Goal: Information Seeking & Learning: Check status

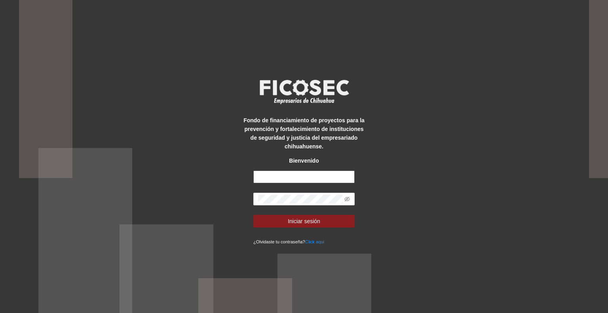
type input "**********"
click at [318, 221] on span "Iniciar sesión" at bounding box center [304, 221] width 32 height 9
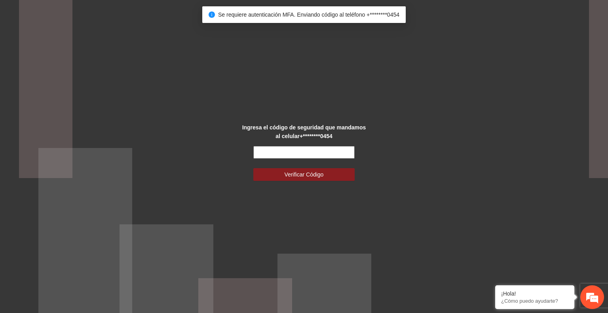
click at [298, 155] on input "text" at bounding box center [303, 152] width 101 height 13
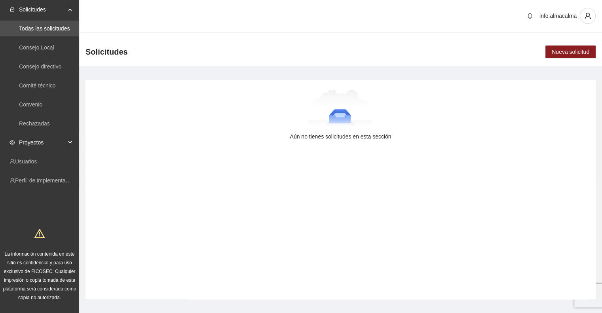
click at [34, 140] on span "Proyectos" at bounding box center [42, 143] width 47 height 16
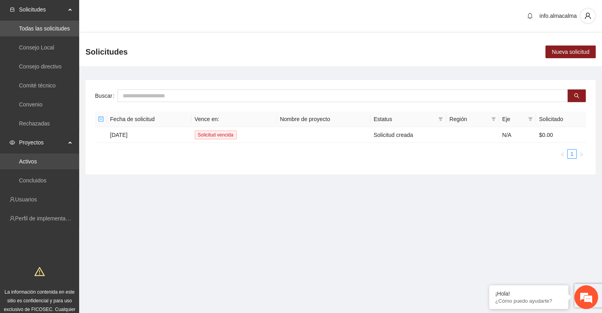
click at [37, 158] on link "Activos" at bounding box center [28, 161] width 18 height 6
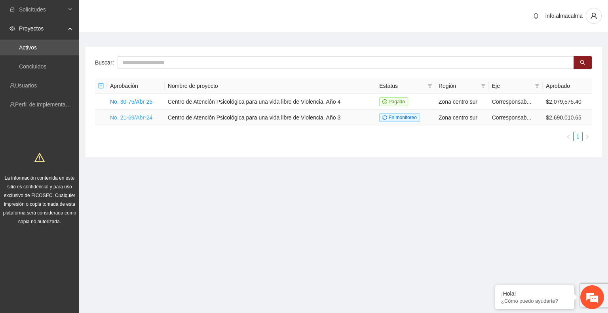
click at [145, 118] on link "No. 21-69/Abr-24" at bounding box center [131, 117] width 42 height 6
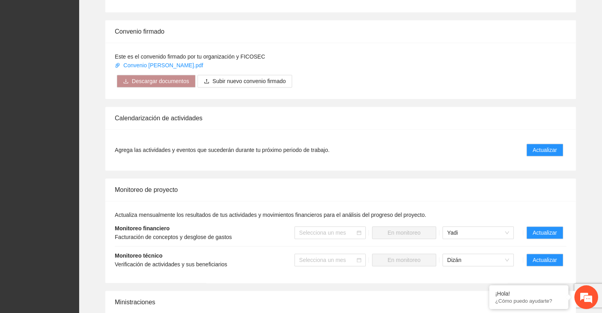
scroll to position [465, 0]
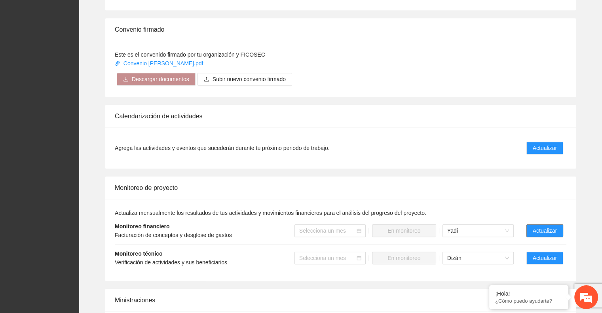
click at [541, 234] on button "Actualizar" at bounding box center [544, 230] width 37 height 13
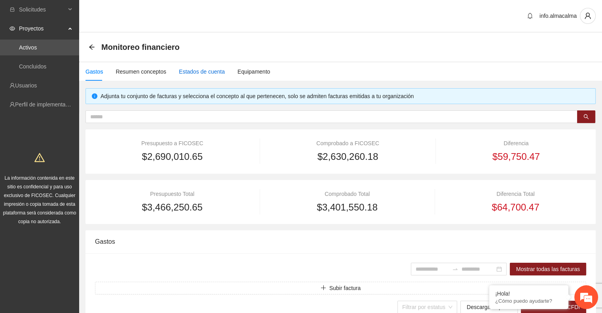
click at [190, 70] on div "Estados de cuenta" at bounding box center [202, 71] width 46 height 9
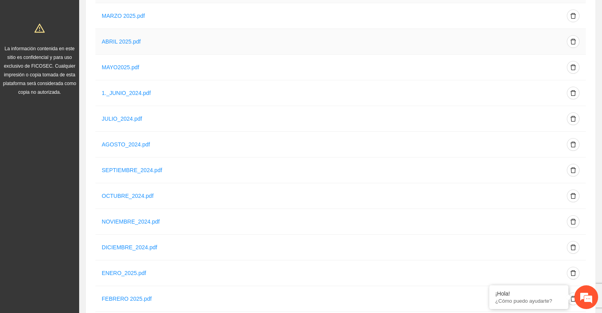
scroll to position [159, 0]
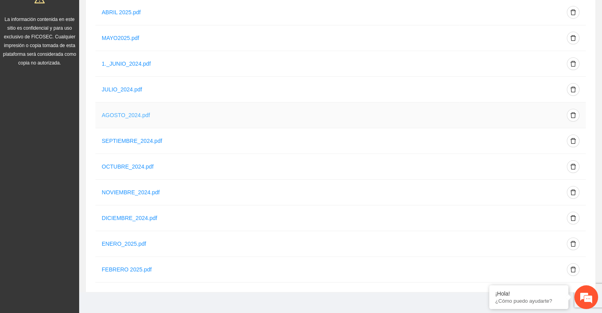
click at [123, 113] on link "AGOSTO_2024.pdf" at bounding box center [126, 115] width 48 height 6
click at [132, 139] on link "SEPTIEMBRE_2024.pdf" at bounding box center [132, 141] width 61 height 6
click at [135, 166] on link "OCTUBRE_2024.pdf" at bounding box center [128, 166] width 52 height 6
click at [135, 193] on link "NOVIEMBRE_2024.pdf" at bounding box center [131, 192] width 58 height 6
click at [142, 217] on link "DICIEMBRE_2024.pdf" at bounding box center [129, 218] width 55 height 6
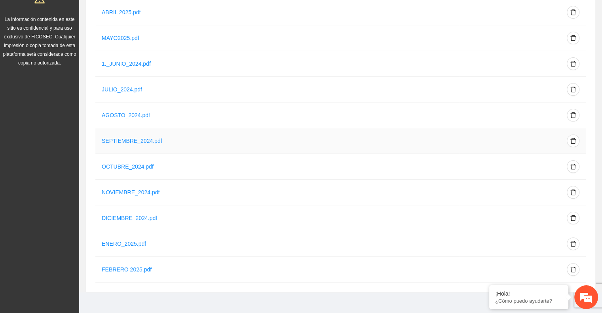
click at [133, 145] on td "SEPTIEMBRE_2024.pdf" at bounding box center [277, 141] width 364 height 26
click at [125, 138] on link "SEPTIEMBRE_2024.pdf" at bounding box center [132, 141] width 61 height 6
click at [130, 164] on link "OCTUBRE_2024.pdf" at bounding box center [128, 166] width 52 height 6
click at [126, 163] on link "OCTUBRE_2024.pdf" at bounding box center [128, 166] width 52 height 6
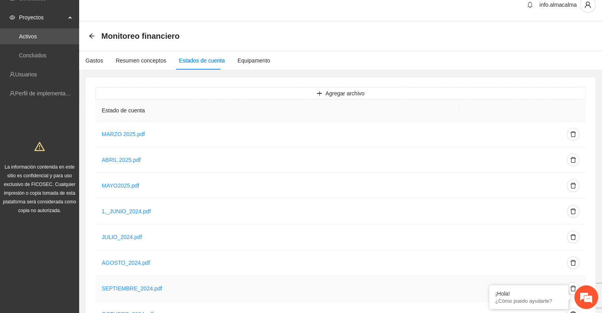
scroll to position [0, 0]
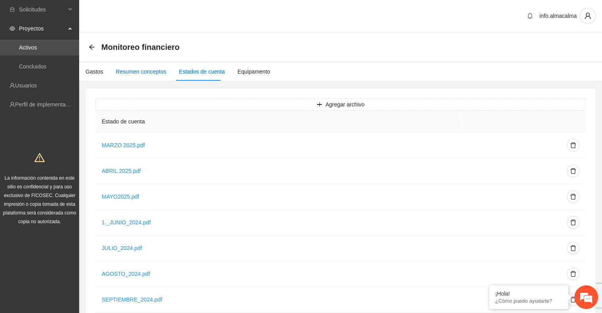
click at [132, 70] on div "Resumen conceptos" at bounding box center [141, 71] width 51 height 9
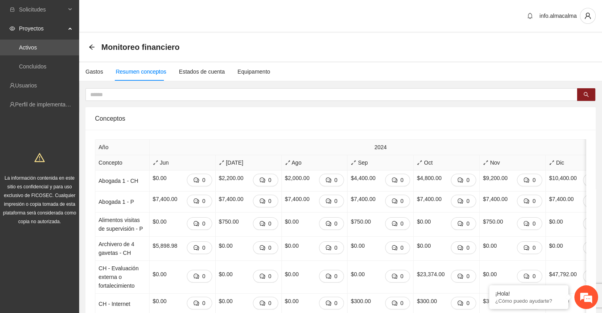
click at [104, 71] on div "Gastos Resumen conceptos Estados de cuenta Equipamento" at bounding box center [174, 72] width 191 height 18
click at [98, 72] on div "Gastos" at bounding box center [93, 71] width 17 height 9
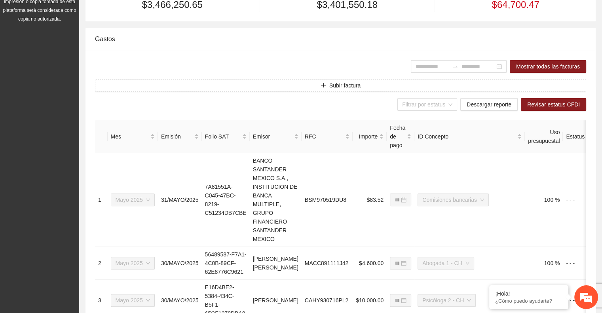
scroll to position [207, 0]
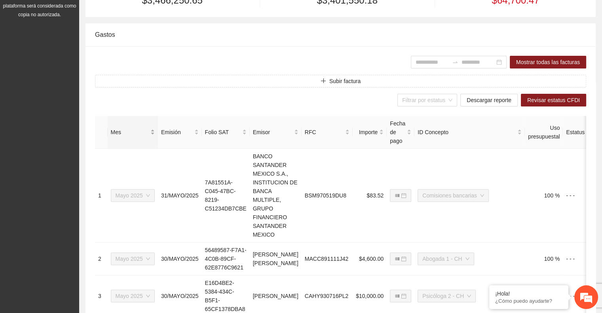
click at [141, 128] on div "Mes" at bounding box center [133, 132] width 44 height 9
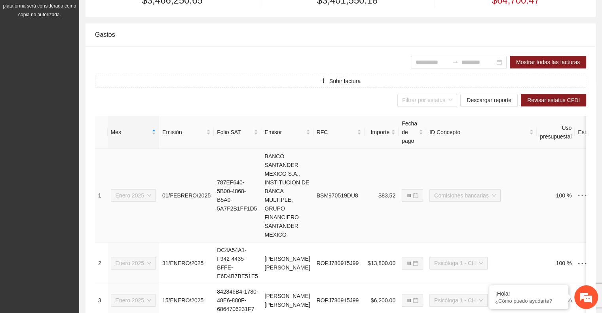
scroll to position [574, 0]
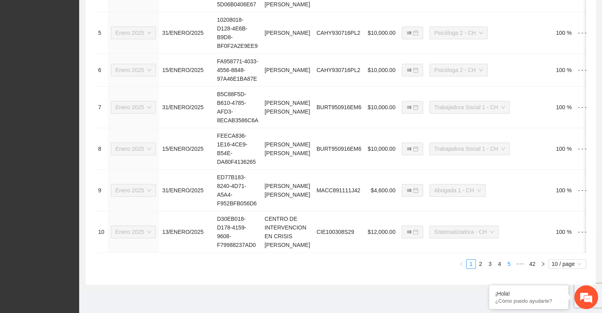
click at [508, 263] on link "5" at bounding box center [508, 264] width 9 height 9
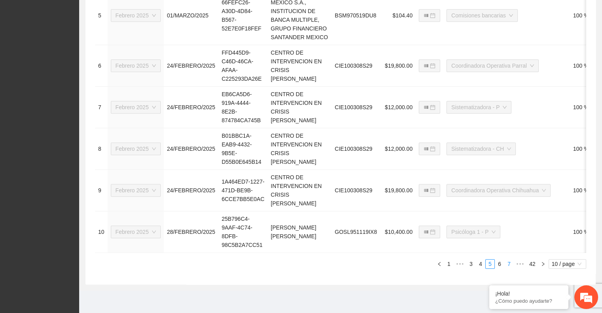
click at [509, 265] on link "7" at bounding box center [508, 264] width 9 height 9
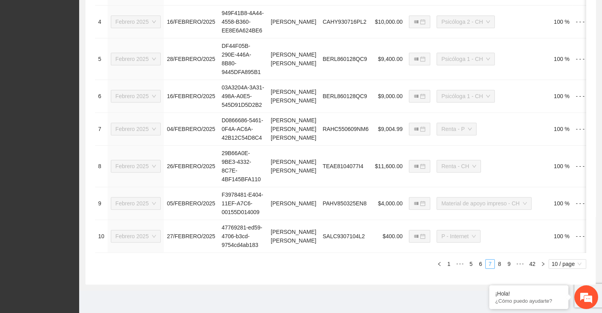
scroll to position [522, 0]
click at [509, 265] on link "9" at bounding box center [508, 264] width 9 height 9
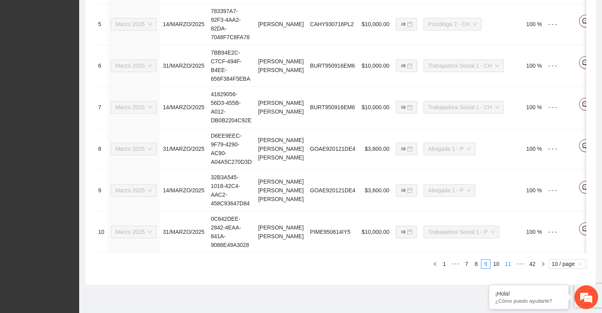
click at [509, 265] on link "11" at bounding box center [507, 264] width 11 height 9
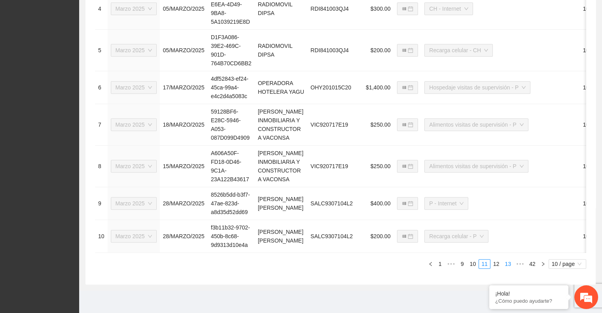
click at [509, 265] on link "13" at bounding box center [507, 264] width 11 height 9
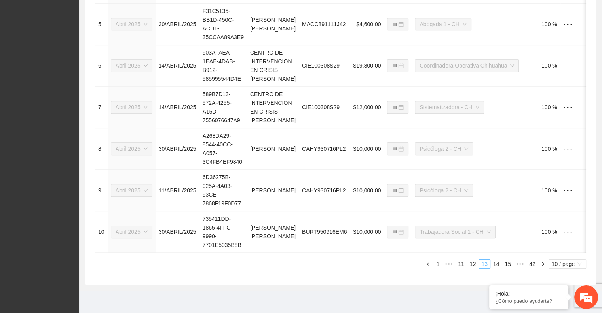
click at [509, 265] on link "15" at bounding box center [507, 264] width 11 height 9
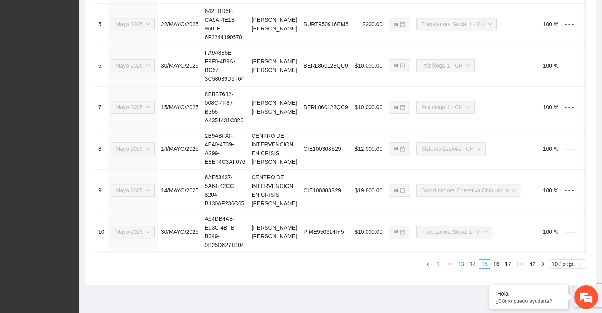
click at [509, 265] on link "17" at bounding box center [507, 264] width 11 height 9
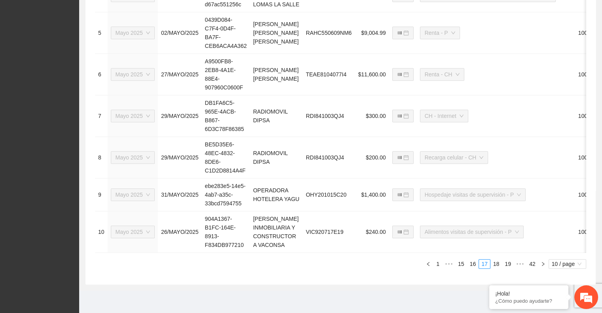
click at [509, 265] on link "19" at bounding box center [507, 264] width 11 height 9
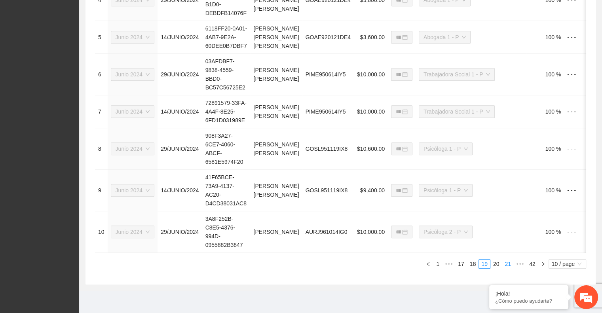
click at [509, 265] on link "21" at bounding box center [507, 264] width 11 height 9
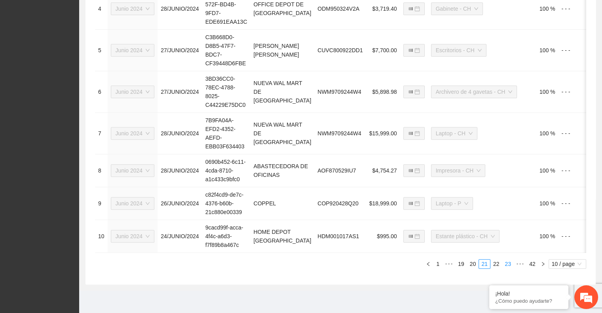
click at [509, 265] on link "23" at bounding box center [507, 264] width 11 height 9
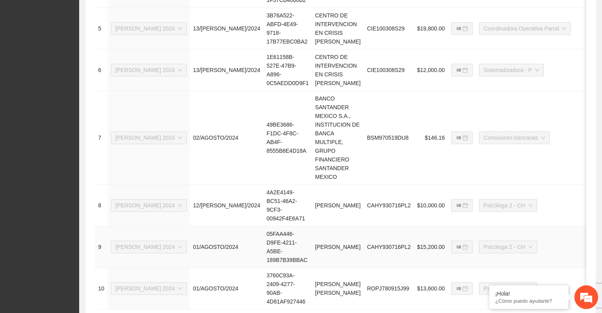
scroll to position [574, 0]
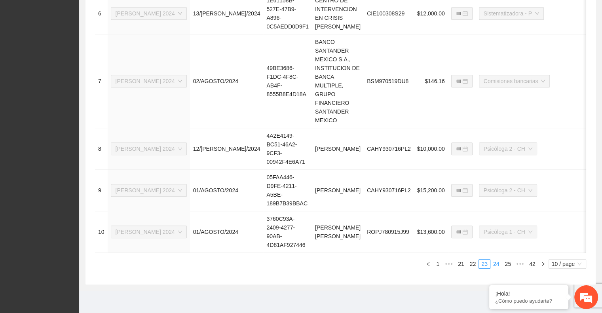
click at [498, 266] on link "24" at bounding box center [496, 264] width 11 height 9
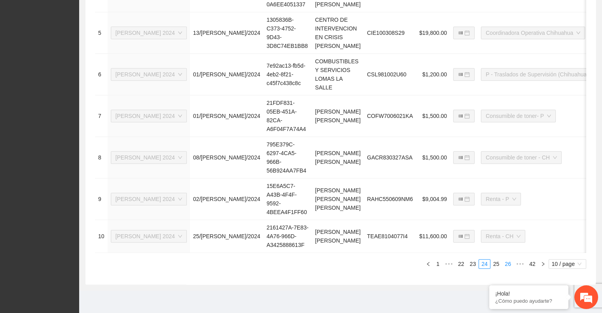
click at [506, 264] on link "26" at bounding box center [507, 264] width 11 height 9
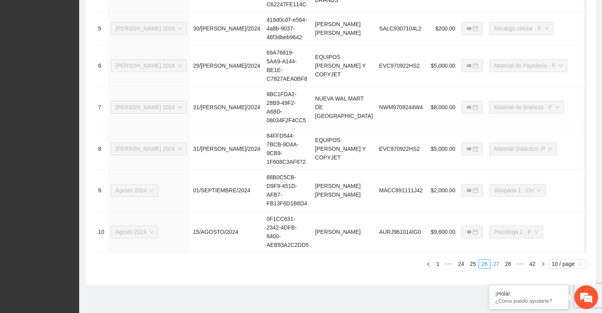
click at [495, 264] on link "27" at bounding box center [496, 264] width 11 height 9
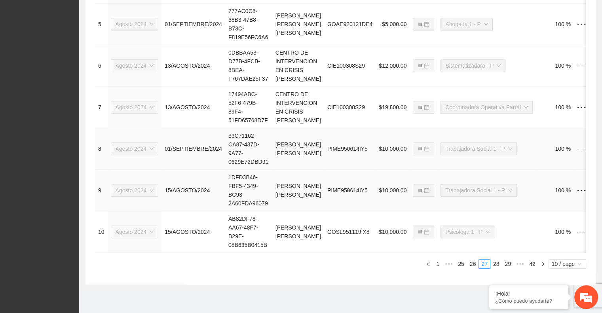
scroll to position [522, 0]
click at [497, 265] on link "28" at bounding box center [496, 264] width 11 height 9
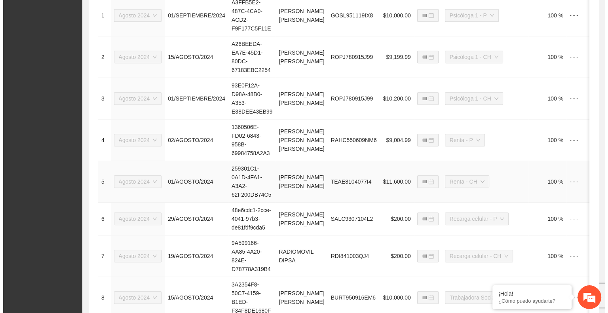
scroll to position [0, 30]
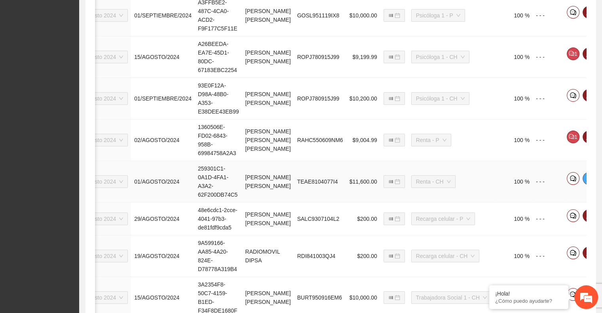
click at [582, 180] on button "button" at bounding box center [588, 178] width 13 height 13
type input "**********"
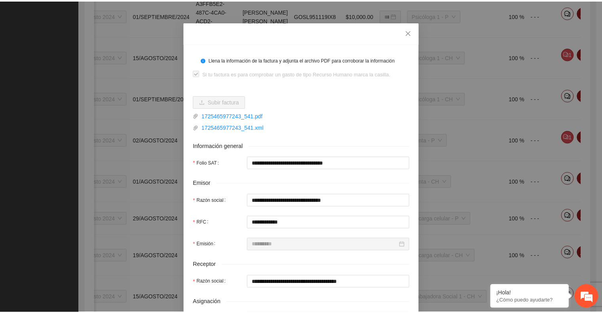
scroll to position [20, 0]
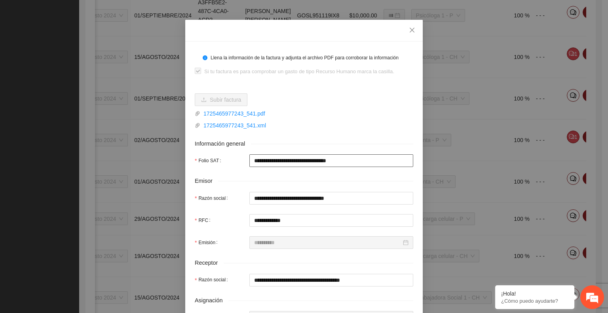
drag, startPoint x: 250, startPoint y: 161, endPoint x: 262, endPoint y: 161, distance: 11.9
click at [262, 161] on input "**********" at bounding box center [331, 160] width 164 height 13
click at [410, 30] on icon "close" at bounding box center [412, 30] width 6 height 6
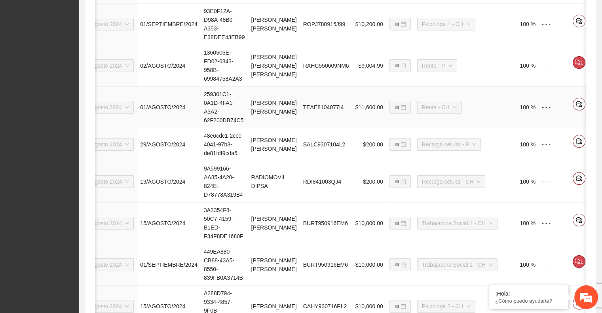
scroll to position [441, 0]
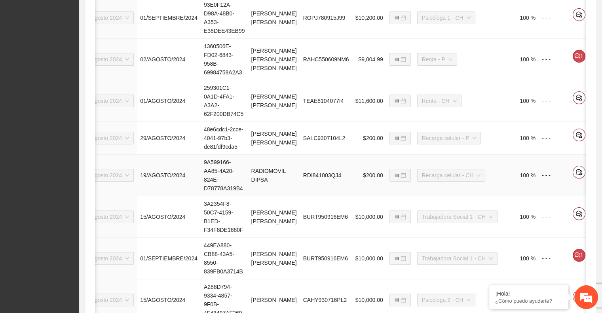
click at [591, 175] on icon "edit" at bounding box center [594, 172] width 6 height 6
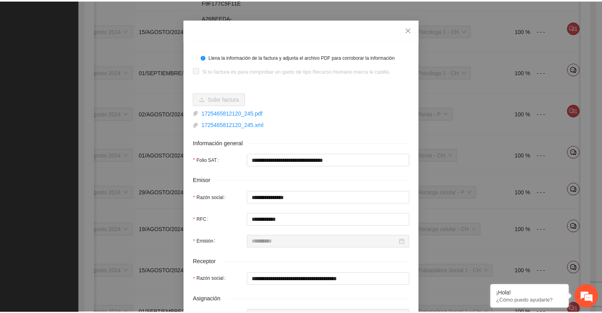
scroll to position [20, 0]
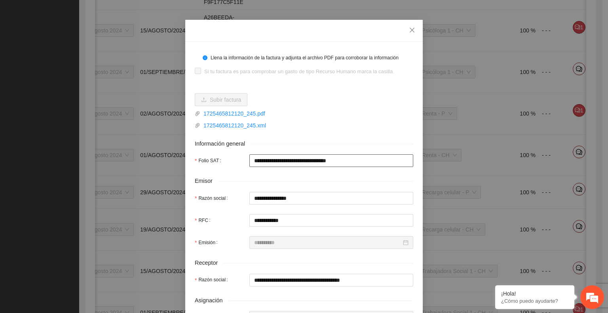
drag, startPoint x: 250, startPoint y: 158, endPoint x: 262, endPoint y: 161, distance: 12.5
click at [262, 161] on input "**********" at bounding box center [331, 160] width 164 height 13
click at [409, 32] on icon "close" at bounding box center [412, 30] width 6 height 6
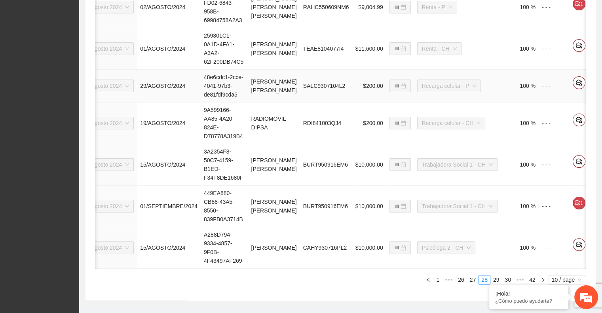
scroll to position [522, 0]
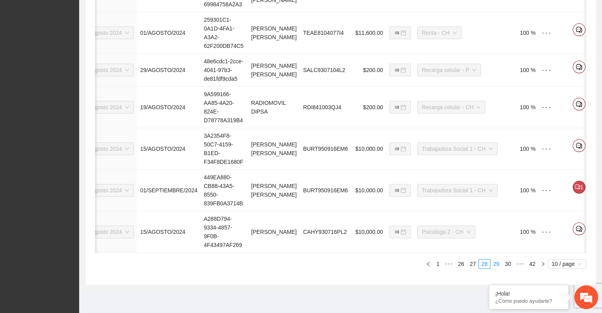
click at [495, 264] on link "29" at bounding box center [496, 264] width 11 height 9
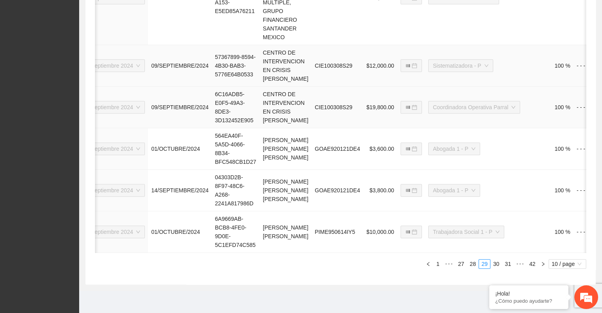
scroll to position [627, 0]
click at [495, 263] on link "30" at bounding box center [496, 264] width 11 height 9
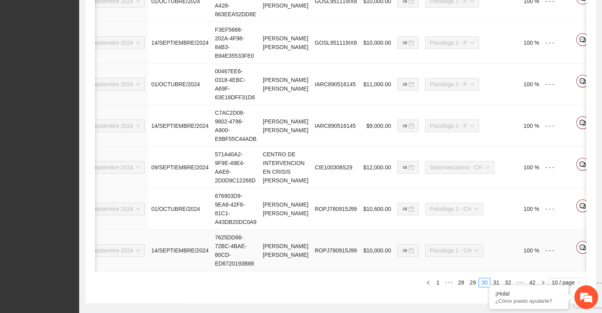
scroll to position [522, 0]
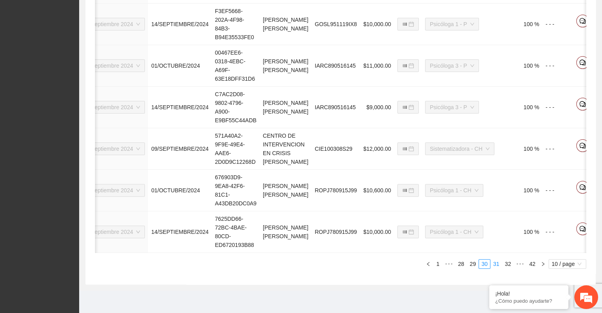
click at [496, 263] on link "31" at bounding box center [496, 264] width 11 height 9
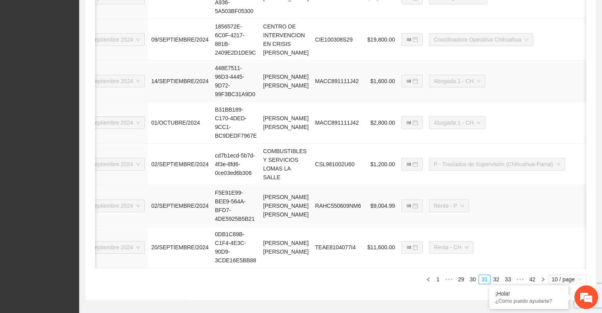
scroll to position [503, 0]
drag, startPoint x: 210, startPoint y: 233, endPoint x: 218, endPoint y: 232, distance: 7.1
click at [218, 232] on td "0DB1C89B-C1F4-4E3C-90D9-3CDE16E5BB88" at bounding box center [236, 247] width 48 height 42
drag, startPoint x: 208, startPoint y: 232, endPoint x: 221, endPoint y: 232, distance: 13.1
click at [221, 232] on td "0DB1C89B-C1F4-4E3C-90D9-3CDE16E5BB88" at bounding box center [236, 247] width 48 height 42
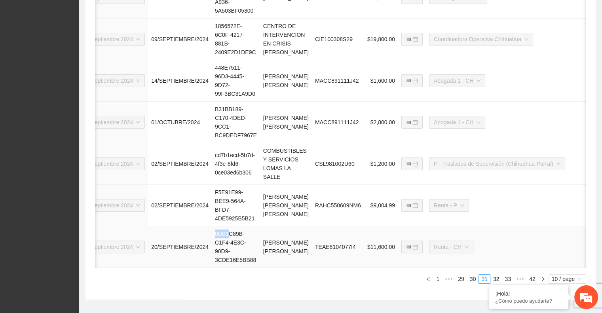
copy td "0DB1"
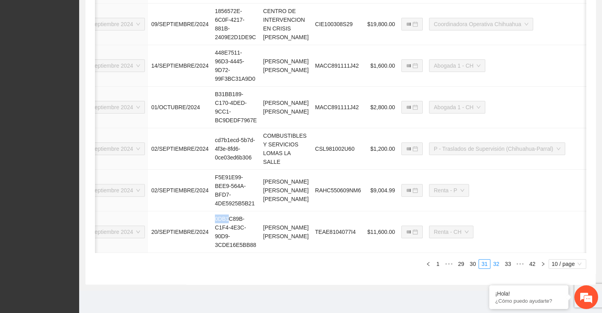
click at [496, 263] on link "32" at bounding box center [496, 264] width 11 height 9
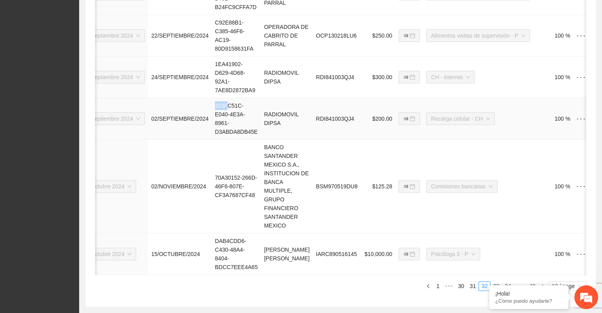
drag, startPoint x: 209, startPoint y: 102, endPoint x: 221, endPoint y: 104, distance: 11.9
click at [221, 104] on td "323FC51C-E040-4E3A-8961-D3ABDA8DB45E" at bounding box center [236, 119] width 49 height 42
copy td "323F"
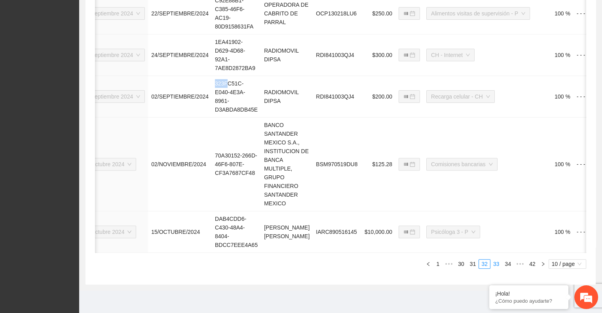
click at [496, 265] on link "33" at bounding box center [496, 264] width 11 height 9
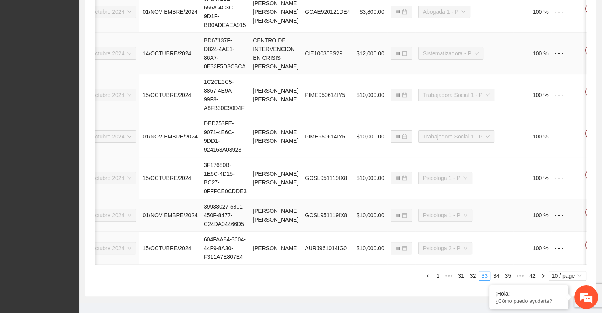
scroll to position [522, 0]
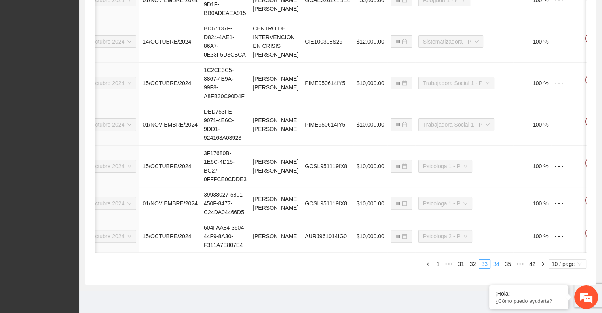
click at [496, 266] on link "34" at bounding box center [496, 264] width 11 height 9
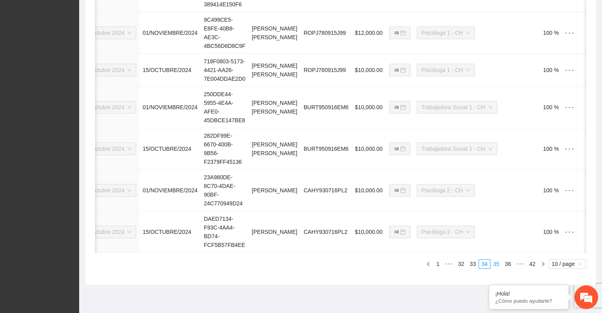
click at [496, 263] on link "35" at bounding box center [496, 264] width 11 height 9
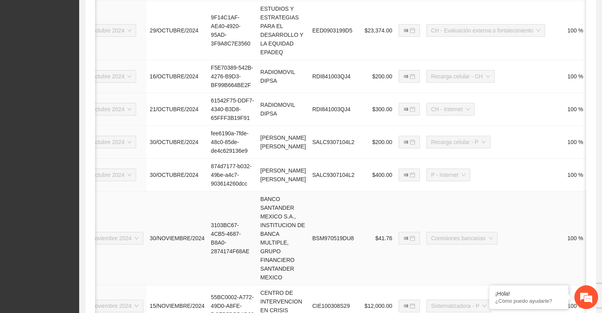
scroll to position [427, 0]
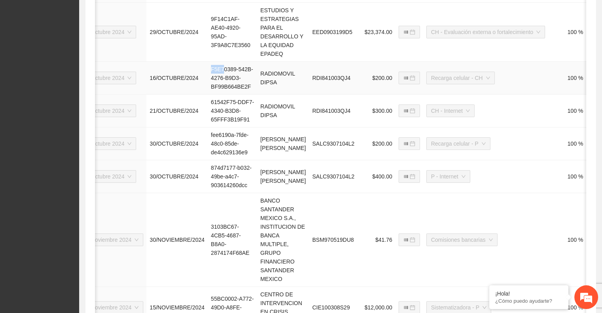
drag, startPoint x: 208, startPoint y: 76, endPoint x: 220, endPoint y: 77, distance: 11.9
click at [220, 77] on td "F5E70389-542B-4276-B9D3-BF99B664BE2F" at bounding box center [232, 78] width 49 height 33
copy td "F5E7"
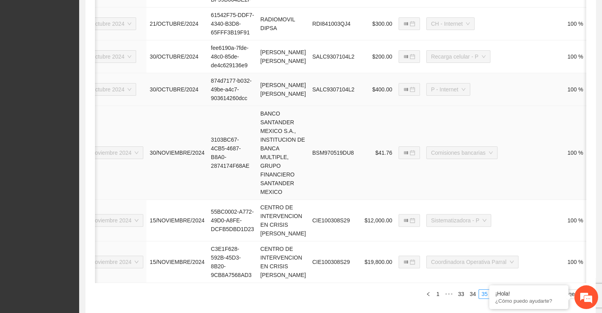
scroll to position [583, 0]
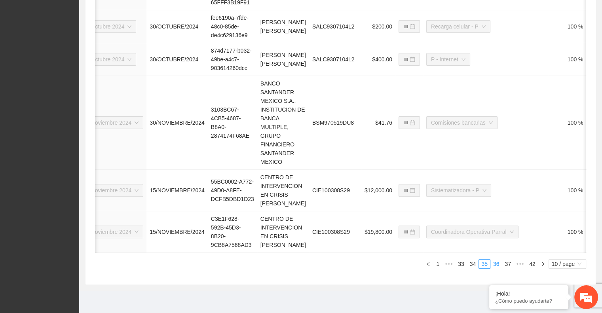
click at [495, 262] on link "36" at bounding box center [496, 264] width 11 height 9
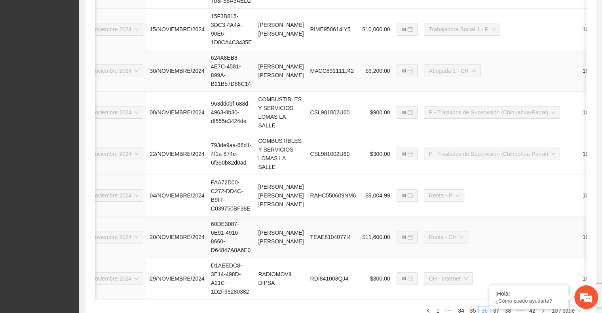
scroll to position [522, 0]
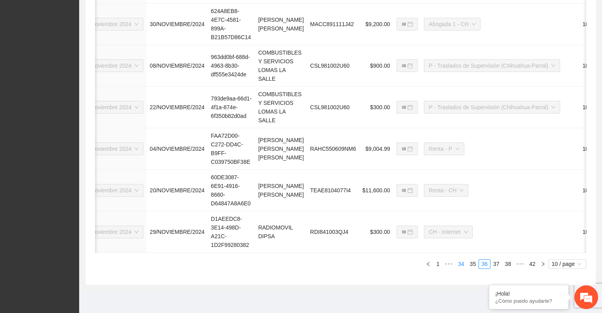
click at [462, 262] on link "34" at bounding box center [460, 264] width 11 height 9
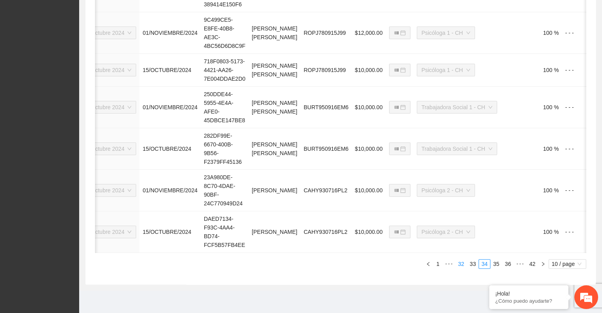
click at [476, 264] on link "33" at bounding box center [472, 264] width 11 height 9
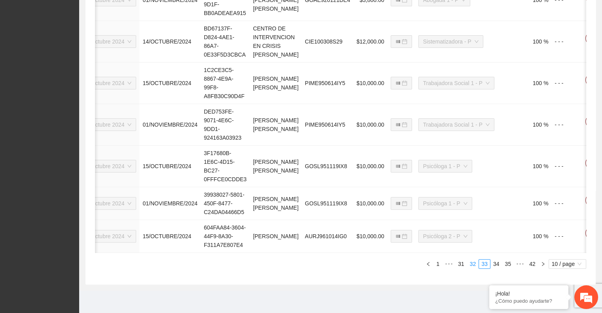
click at [473, 262] on link "32" at bounding box center [472, 264] width 11 height 9
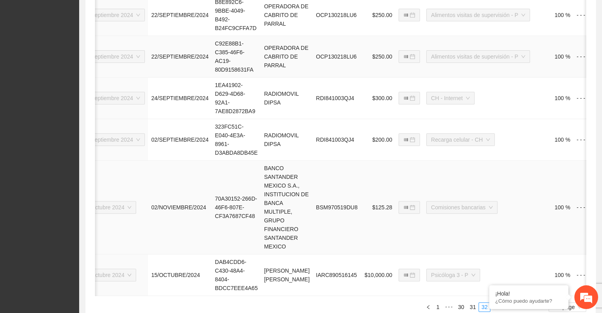
scroll to position [549, 0]
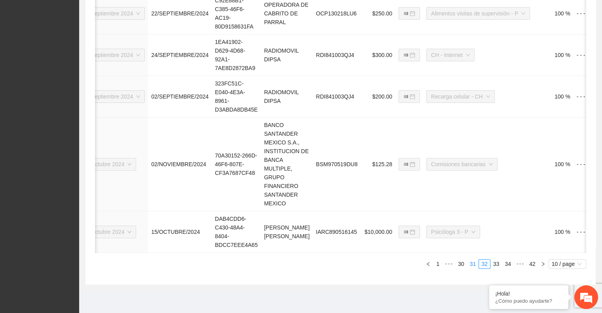
click at [471, 263] on link "31" at bounding box center [472, 264] width 11 height 9
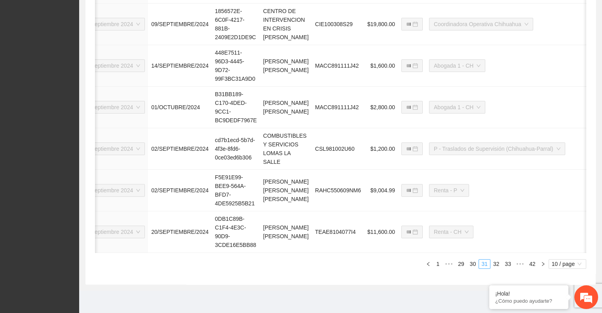
scroll to position [522, 0]
drag, startPoint x: 210, startPoint y: 213, endPoint x: 221, endPoint y: 213, distance: 10.7
click at [221, 213] on td "0DB1C89B-C1F4-4E3C-90D9-3CDE16E5BB88" at bounding box center [236, 232] width 48 height 42
copy td "0DB1"
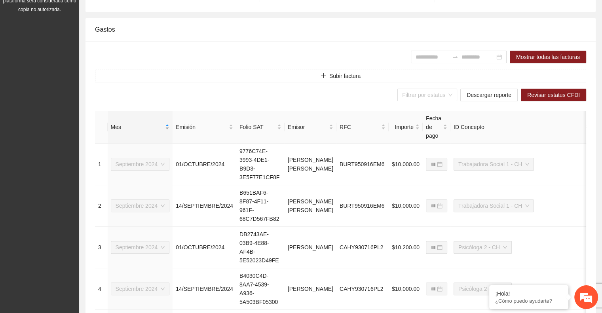
scroll to position [212, 0]
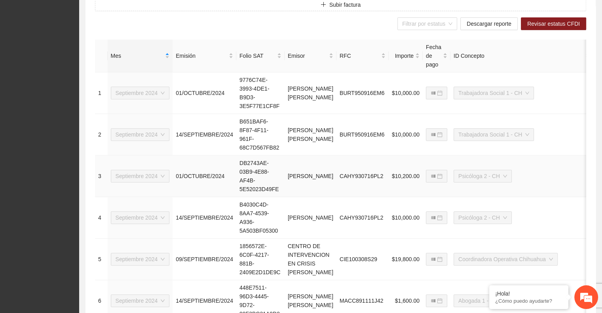
drag, startPoint x: 161, startPoint y: 235, endPoint x: 522, endPoint y: 174, distance: 366.0
click at [522, 174] on td "Psicóloga 2 - CH" at bounding box center [521, 176] width 142 height 42
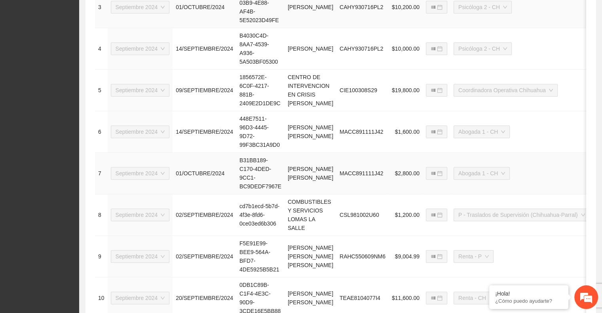
scroll to position [522, 0]
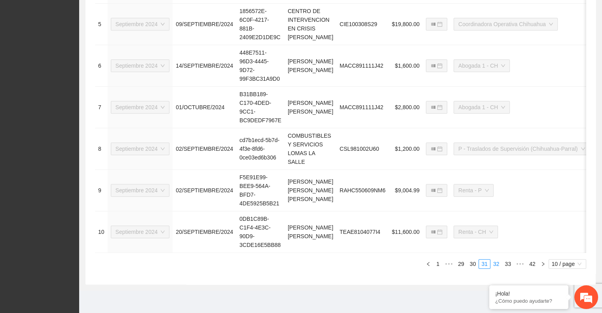
click at [496, 263] on link "32" at bounding box center [496, 264] width 11 height 9
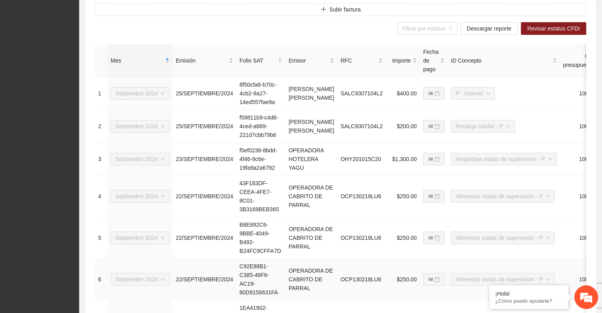
scroll to position [549, 0]
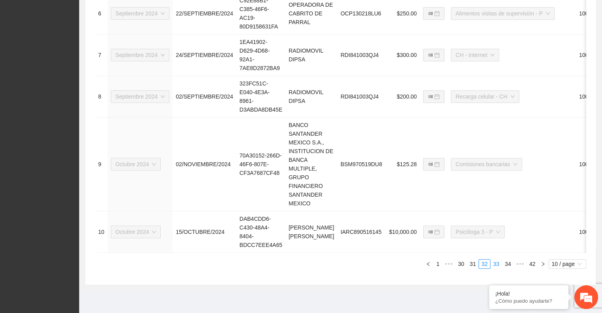
click at [497, 265] on link "33" at bounding box center [496, 264] width 11 height 9
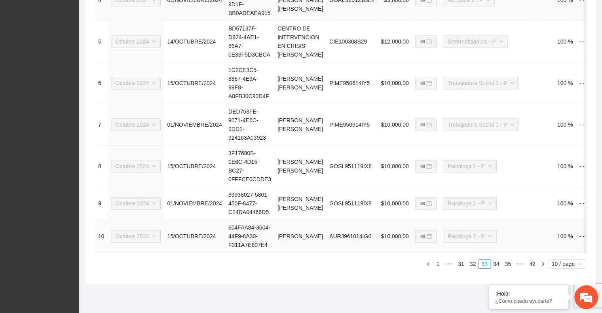
scroll to position [522, 0]
click at [494, 263] on link "34" at bounding box center [496, 264] width 11 height 9
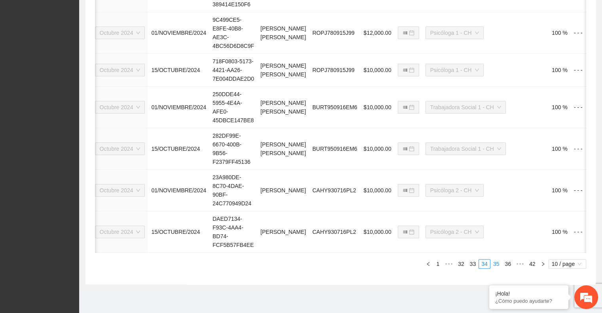
click at [496, 265] on link "35" at bounding box center [496, 264] width 11 height 9
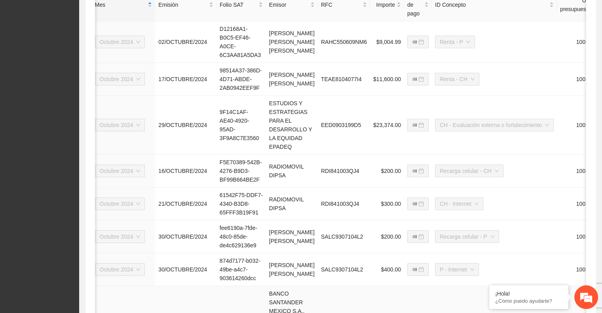
scroll to position [328, 0]
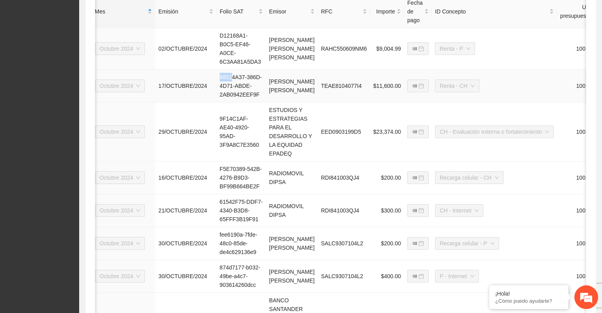
drag, startPoint x: 217, startPoint y: 76, endPoint x: 228, endPoint y: 76, distance: 11.1
click at [228, 76] on td "98514A37-386D-4D71-ABDE-2AB0942EEF9F" at bounding box center [240, 86] width 49 height 33
copy td "9851"
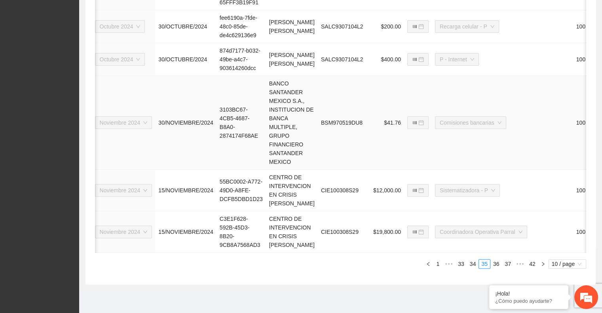
scroll to position [571, 0]
click at [495, 268] on link "36" at bounding box center [496, 264] width 11 height 9
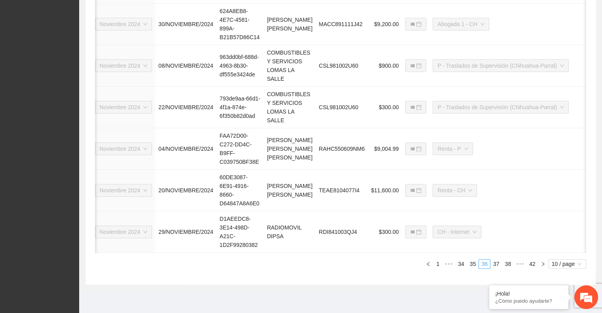
scroll to position [522, 0]
drag, startPoint x: 217, startPoint y: 171, endPoint x: 229, endPoint y: 172, distance: 12.7
click at [229, 172] on td "60DE3087-6E91-4916-8660-D64847A8A6E0" at bounding box center [239, 191] width 47 height 42
copy td "60DE"
click at [495, 264] on link "37" at bounding box center [496, 264] width 11 height 9
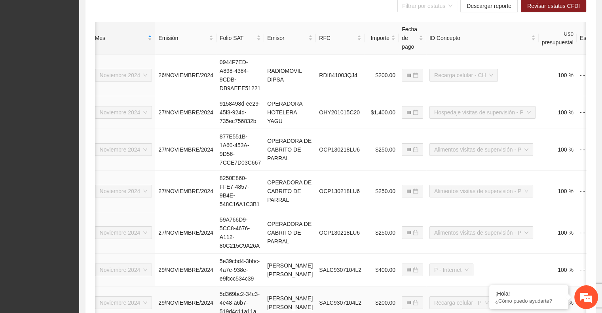
scroll to position [300, 0]
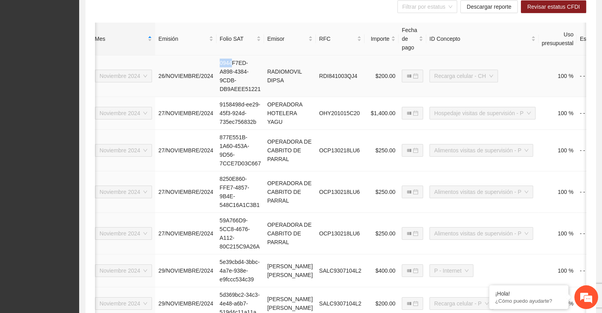
drag, startPoint x: 217, startPoint y: 61, endPoint x: 228, endPoint y: 63, distance: 10.7
click at [228, 63] on td "0944F7ED-A898-4384-9CDB-DB9AEEE51221" at bounding box center [239, 76] width 47 height 42
copy td "0944"
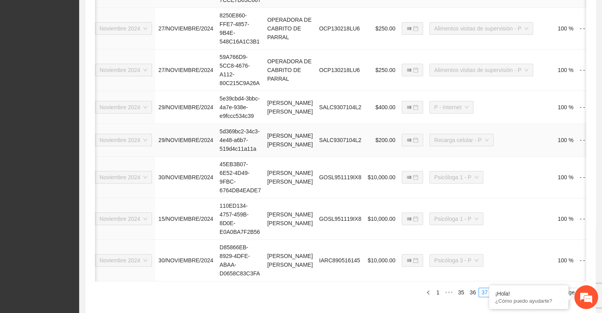
scroll to position [522, 0]
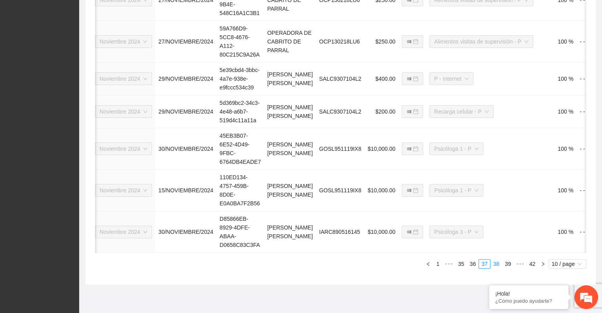
click at [498, 262] on link "38" at bounding box center [496, 264] width 11 height 9
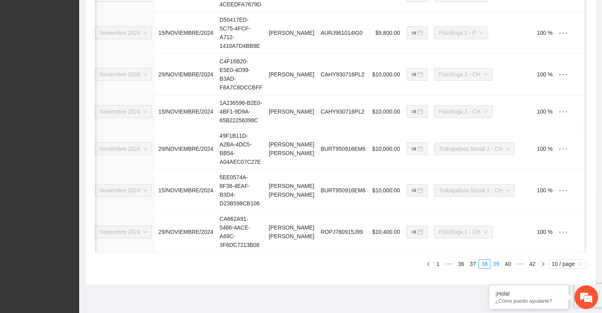
click at [496, 263] on link "39" at bounding box center [496, 264] width 11 height 9
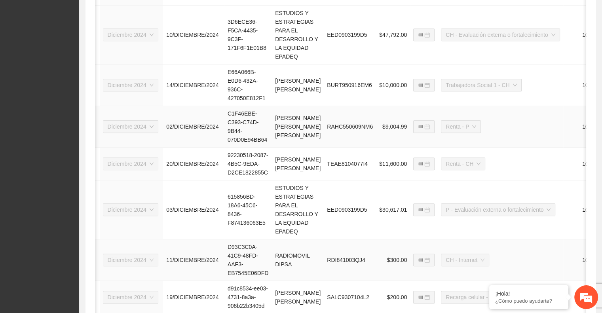
scroll to position [435, 0]
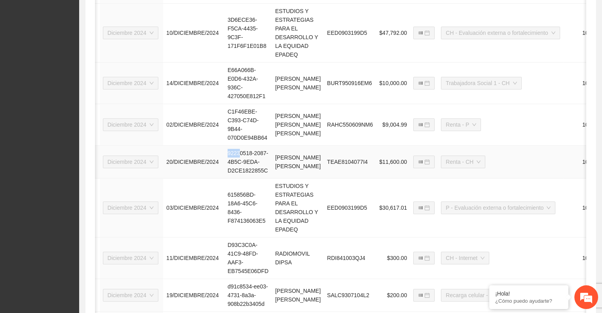
drag, startPoint x: 225, startPoint y: 160, endPoint x: 237, endPoint y: 161, distance: 11.5
click at [237, 161] on td "92230518-2087-4B5C-9EDA-D2CE1822855C" at bounding box center [247, 162] width 47 height 33
copy td "9223"
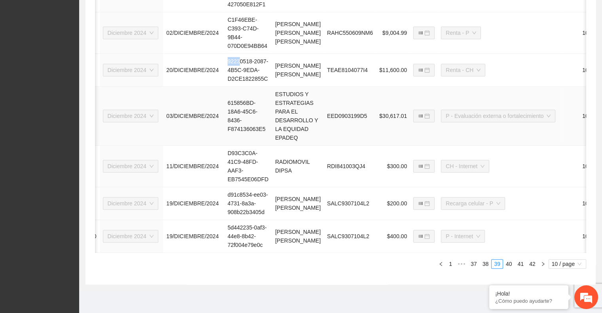
scroll to position [562, 0]
click at [509, 268] on link "40" at bounding box center [508, 264] width 11 height 9
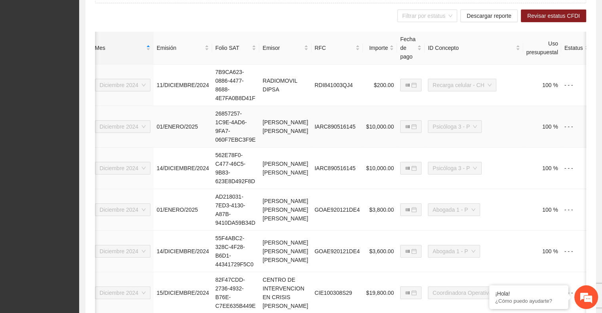
scroll to position [291, 0]
drag, startPoint x: 211, startPoint y: 72, endPoint x: 223, endPoint y: 71, distance: 11.9
click at [223, 71] on td "7B9CA623-0886-4477-8688-4E7FA0B8D41F" at bounding box center [235, 85] width 47 height 42
copy td "7B9C"
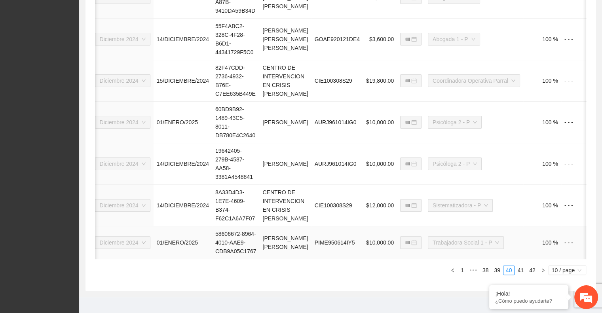
scroll to position [505, 0]
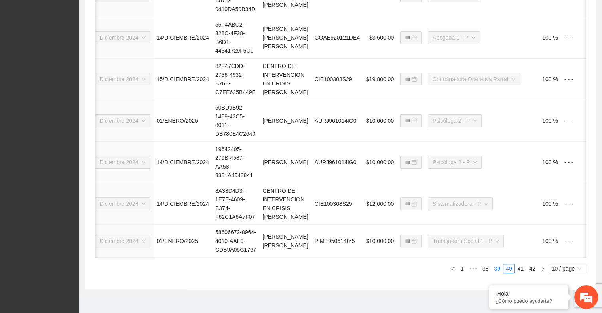
click at [496, 273] on link "39" at bounding box center [496, 268] width 11 height 9
